Goal: Task Accomplishment & Management: Manage account settings

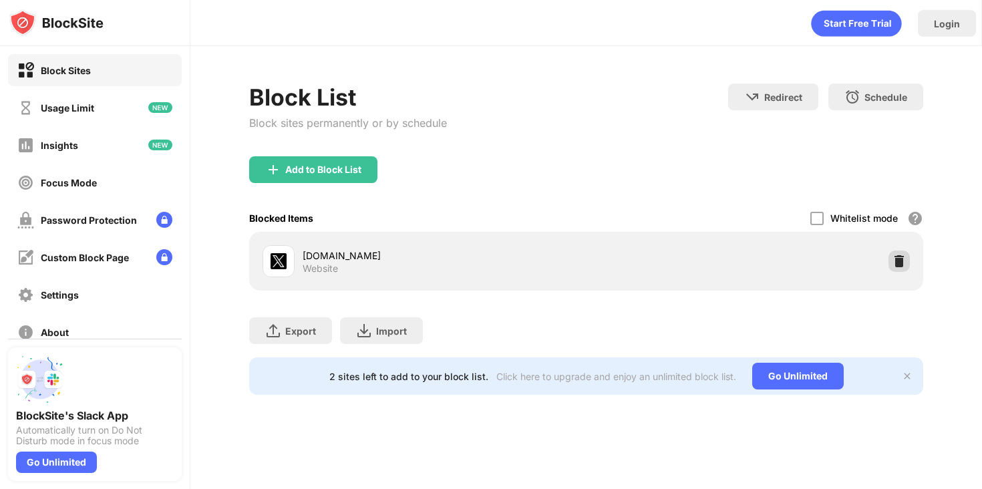
click at [896, 261] on img at bounding box center [898, 260] width 13 height 13
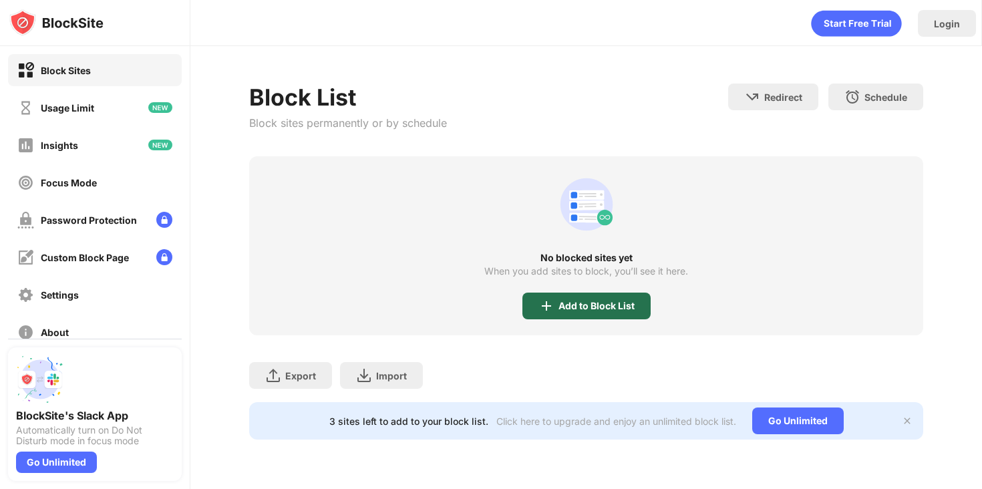
click at [556, 314] on div "Add to Block List" at bounding box center [586, 306] width 128 height 27
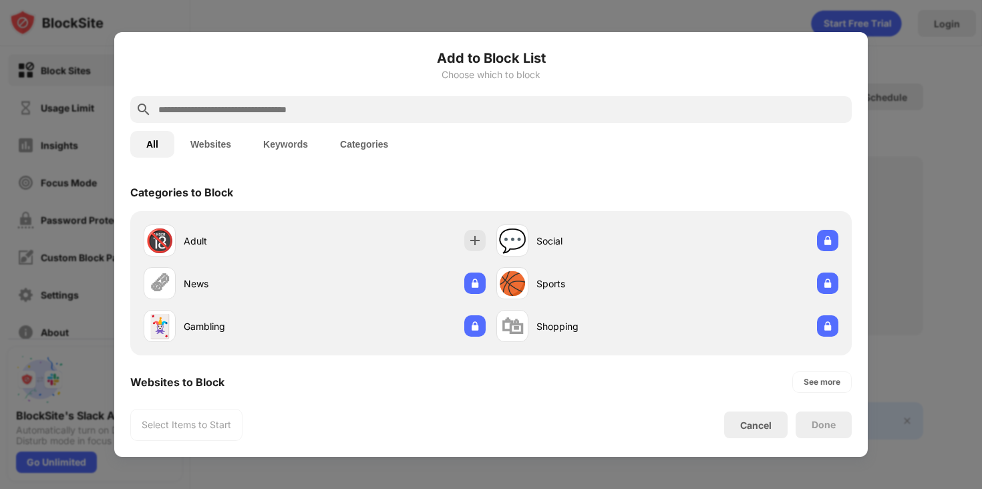
click at [397, 110] on input "text" at bounding box center [501, 110] width 689 height 16
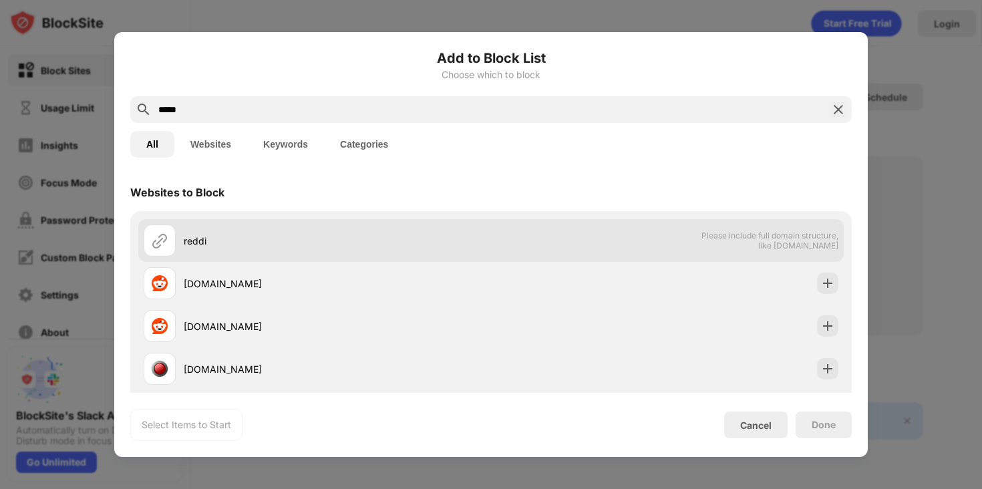
type input "*****"
click at [574, 247] on div "reddi Please include full domain structure, like domain.com" at bounding box center [490, 240] width 705 height 43
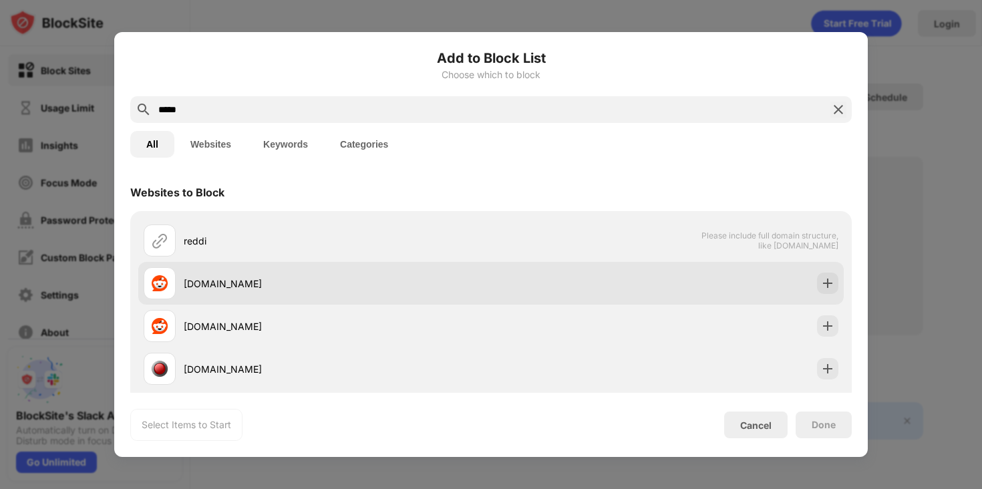
click at [568, 280] on div "reddit.com" at bounding box center [490, 283] width 705 height 43
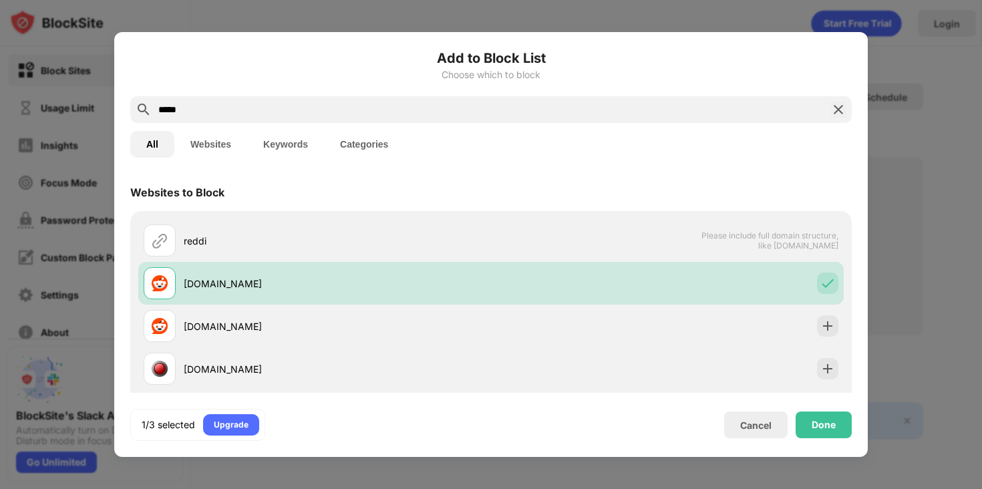
click at [810, 412] on div "Done" at bounding box center [824, 424] width 56 height 27
